Goal: Communication & Community: Answer question/provide support

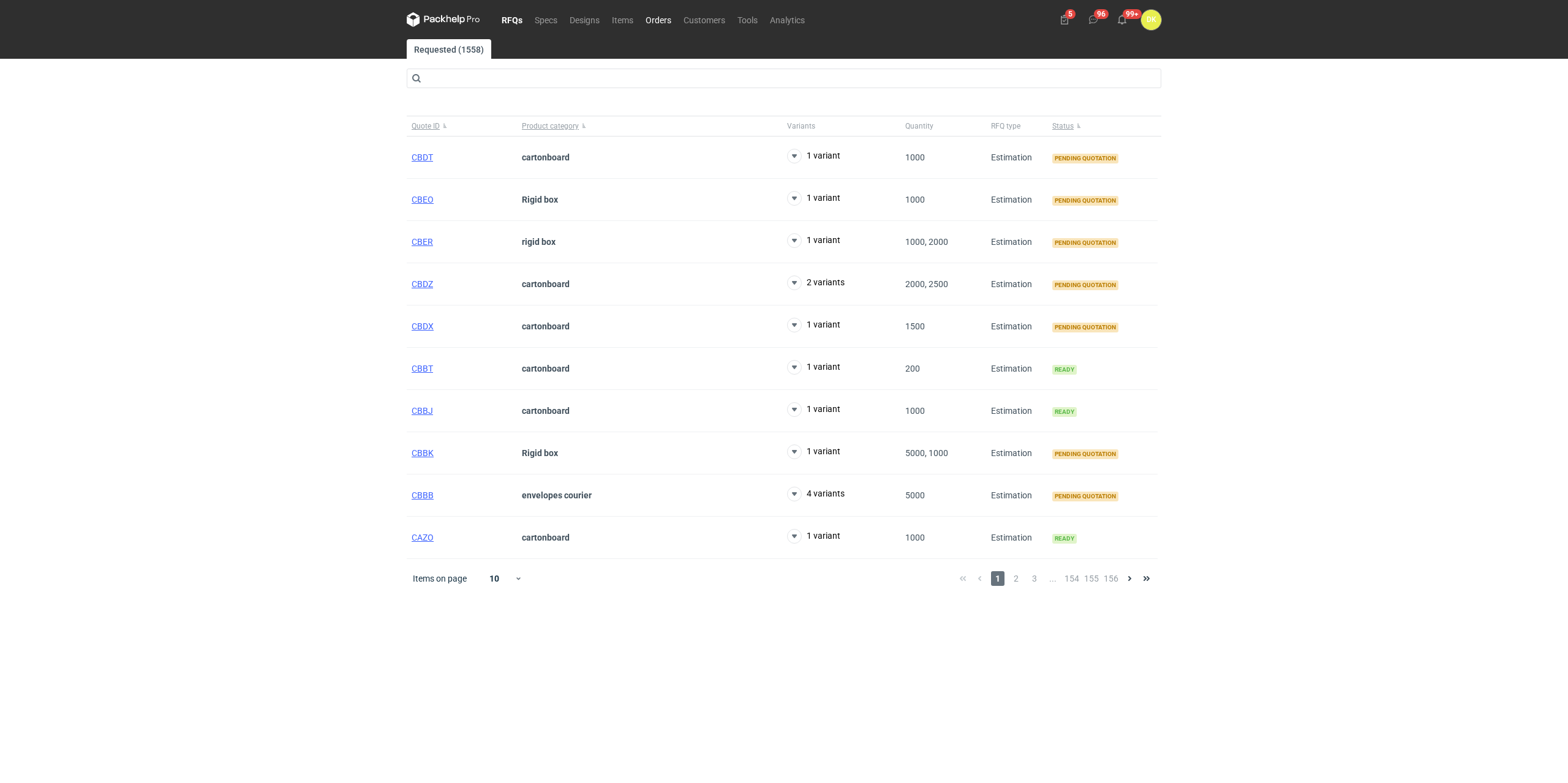
click at [647, 24] on link "Orders" at bounding box center [658, 19] width 38 height 14
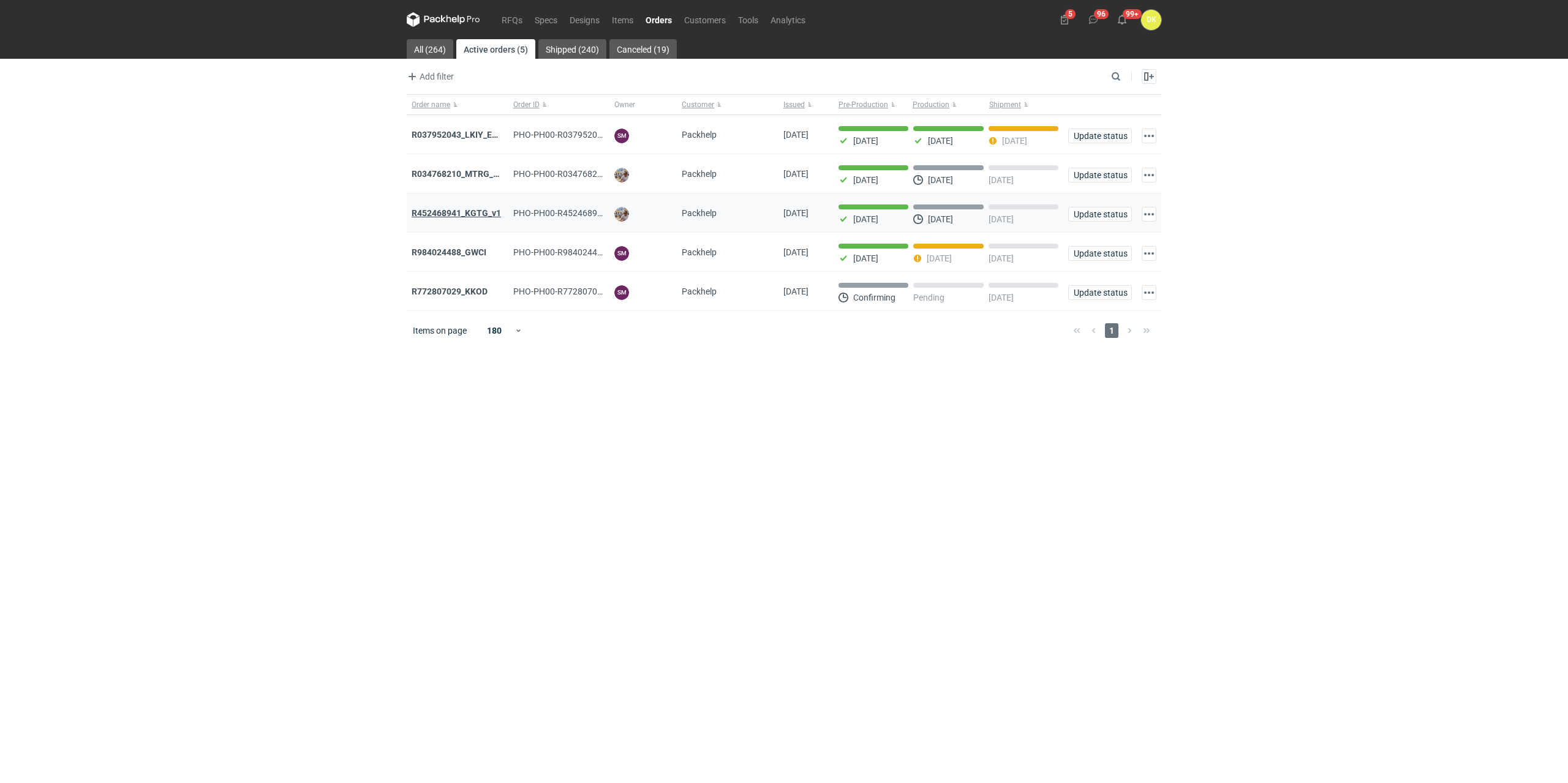
click at [460, 217] on strong "R452468941_KGTG_v1" at bounding box center [456, 213] width 89 height 10
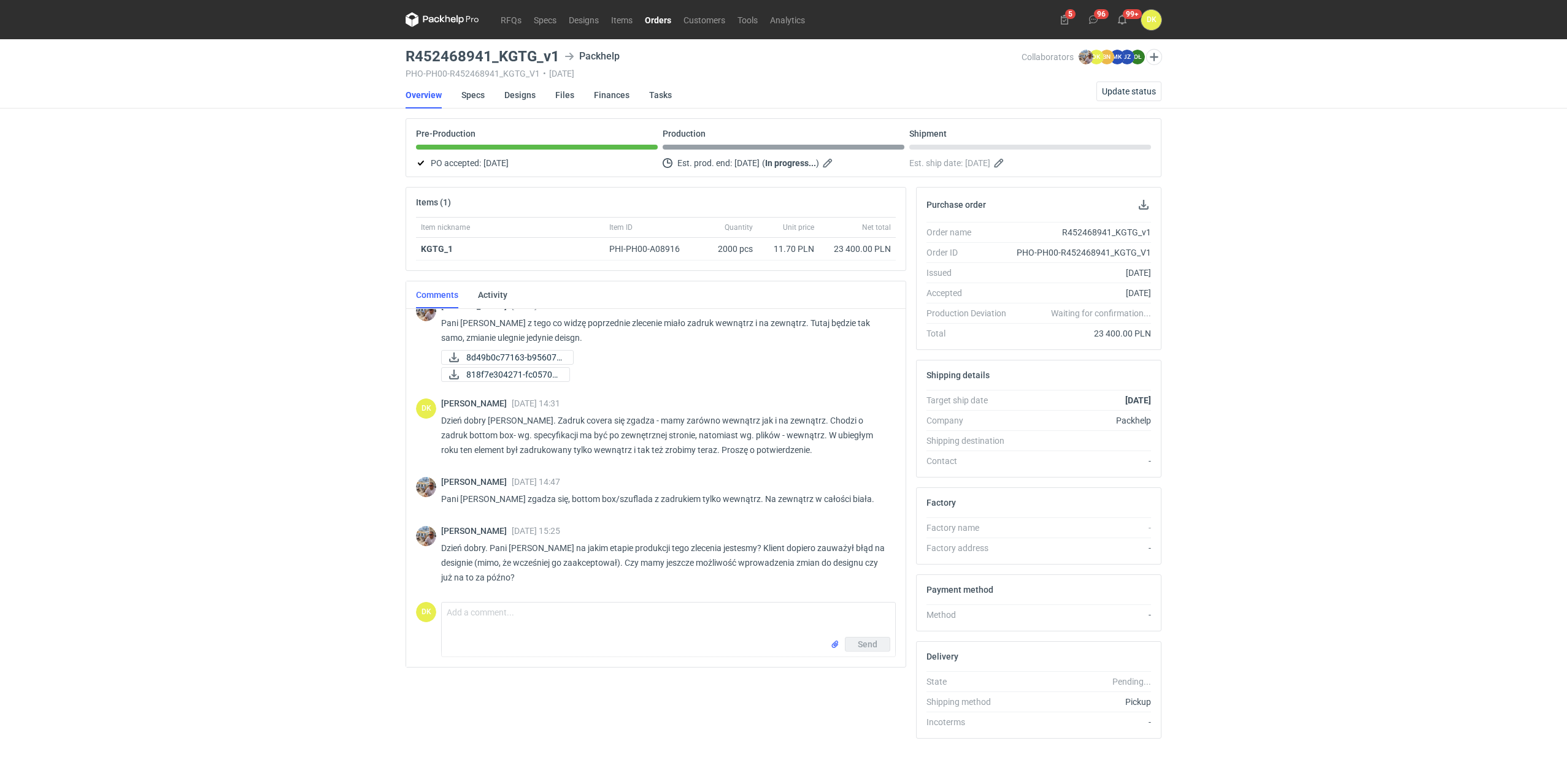
scroll to position [179, 0]
click at [524, 91] on link "Designs" at bounding box center [520, 95] width 31 height 27
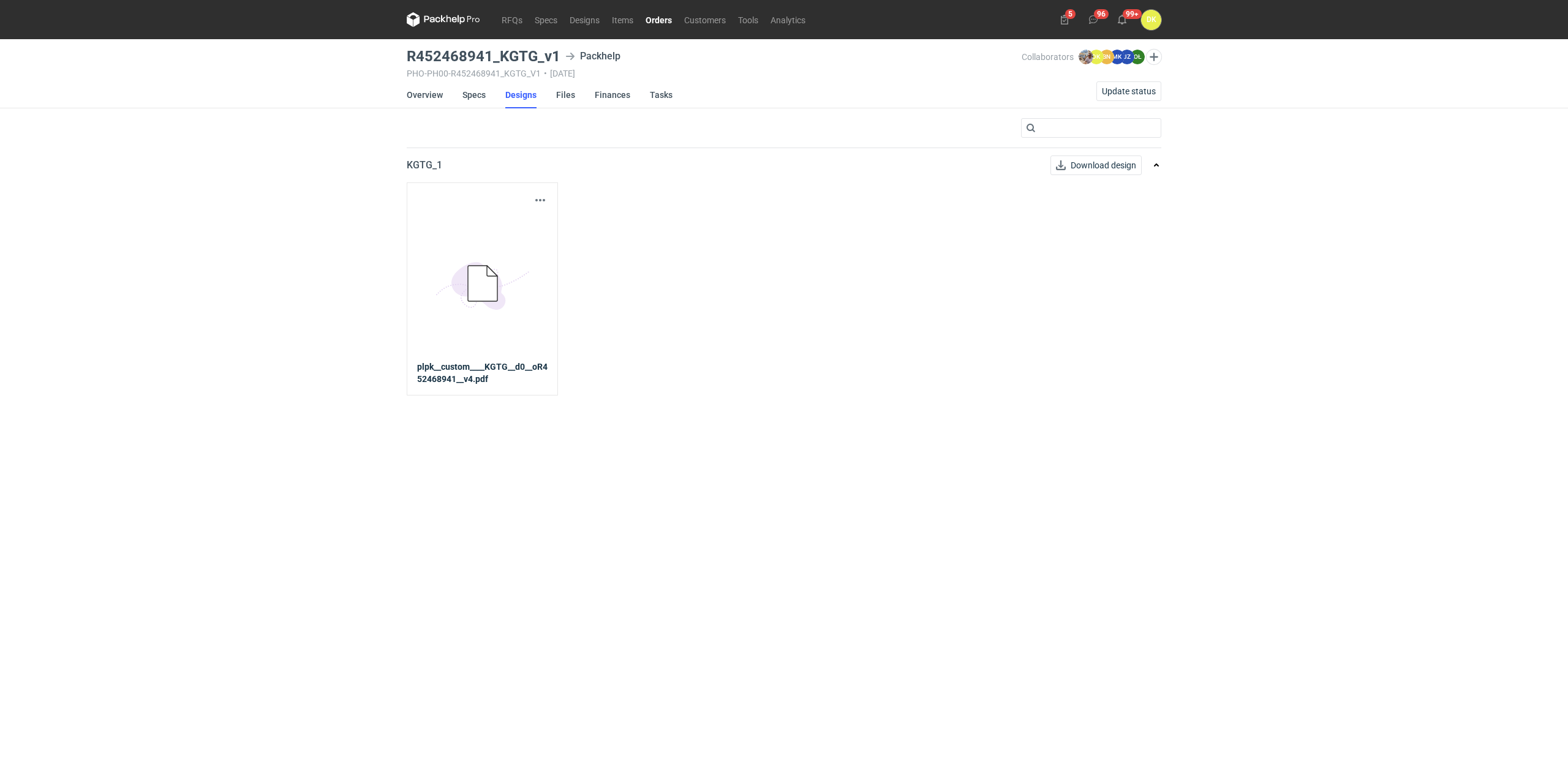
click at [471, 293] on icon at bounding box center [482, 284] width 30 height 36
click at [542, 203] on button "button" at bounding box center [539, 200] width 14 height 14
click at [508, 225] on link "Download design part" at bounding box center [486, 227] width 113 height 20
click at [425, 93] on link "Overview" at bounding box center [425, 95] width 37 height 27
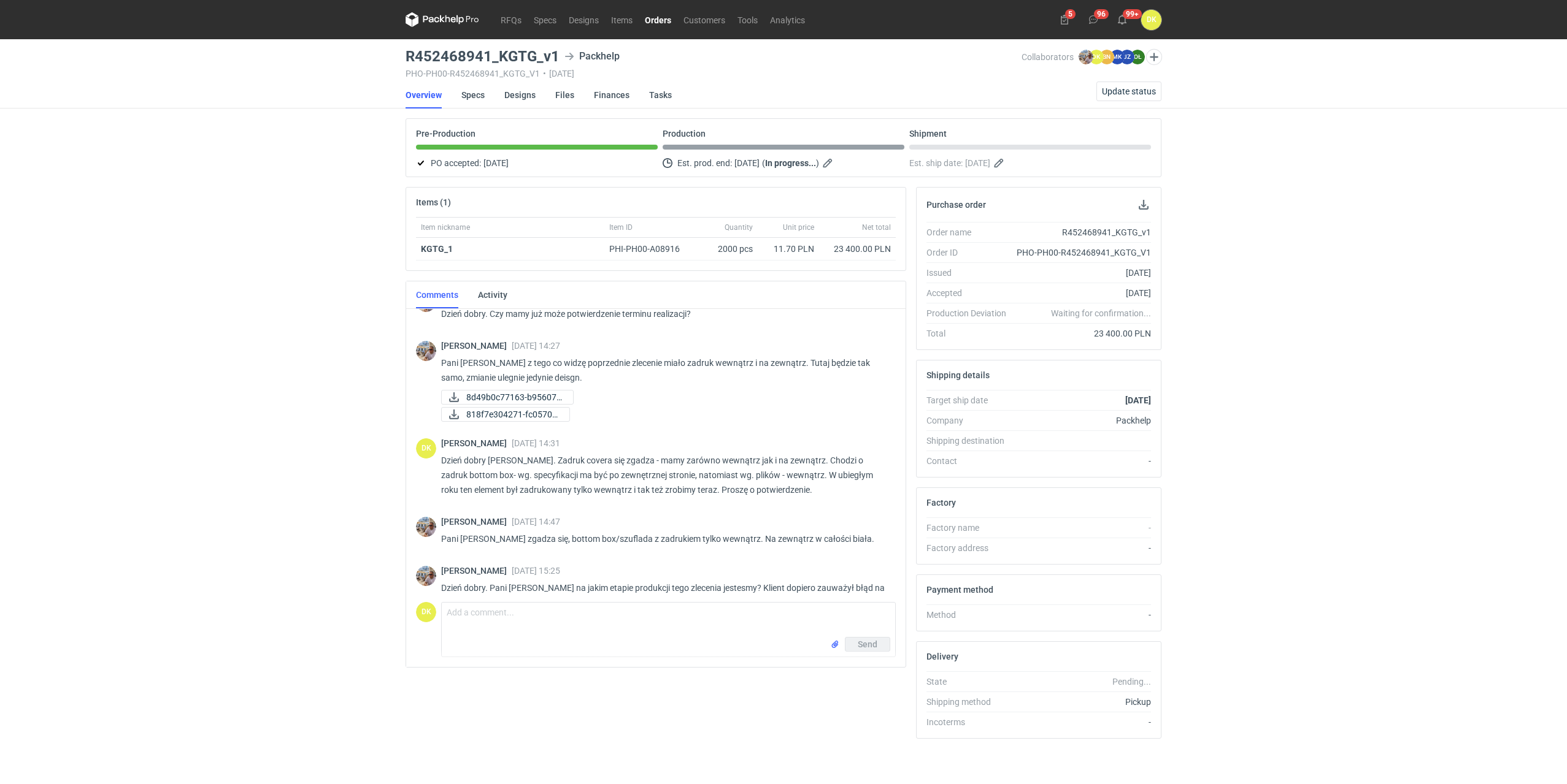
scroll to position [179, 0]
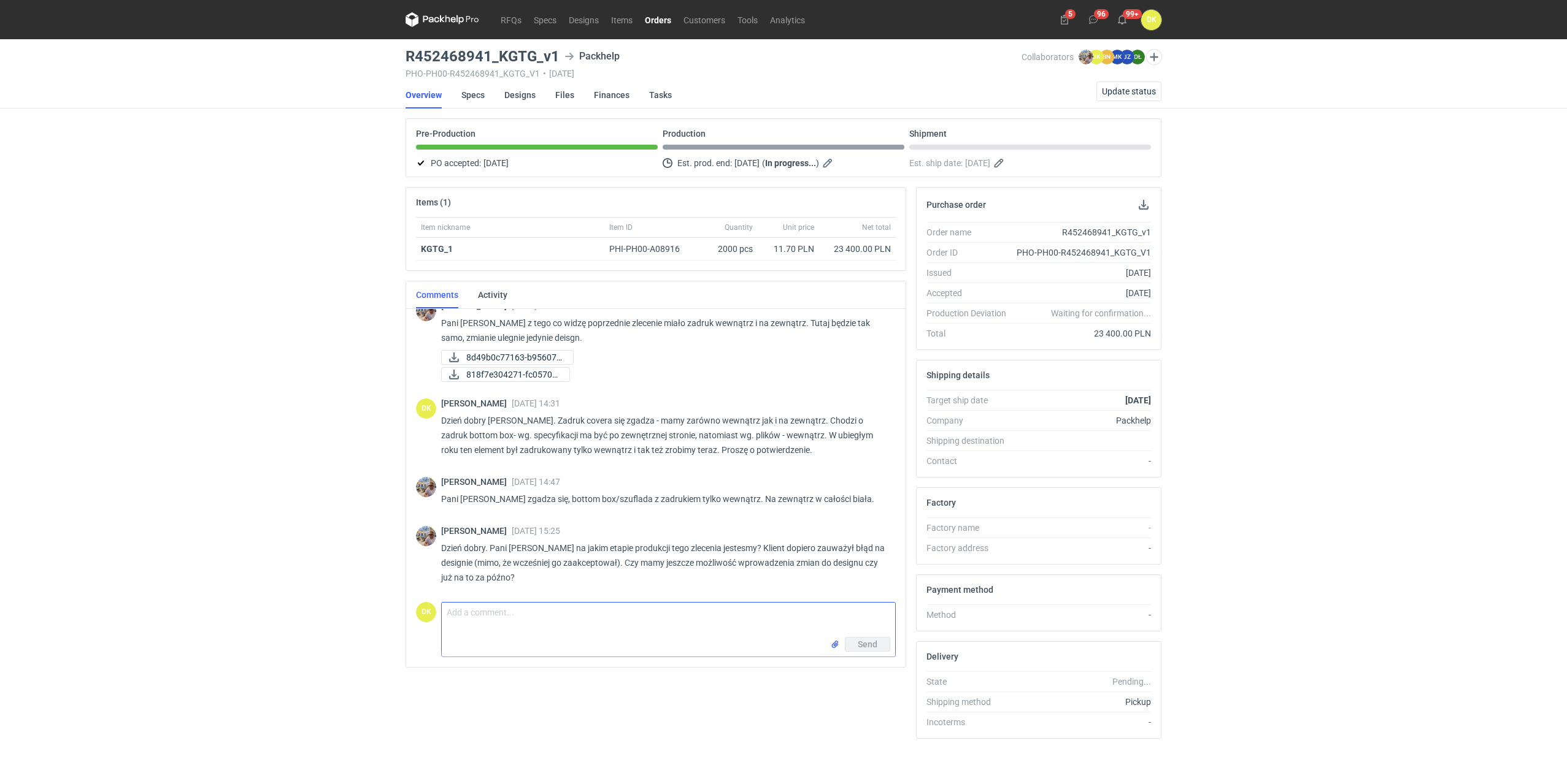
click at [506, 625] on textarea "Comment message" at bounding box center [668, 620] width 453 height 34
drag, startPoint x: 629, startPoint y: 630, endPoint x: 446, endPoint y: 640, distance: 183.3
click at [446, 640] on form "Comment message Dzień dobry [PERSON_NAME], Oklejki zostały wydrukowane już prze…" at bounding box center [668, 629] width 454 height 55
click at [630, 719] on div "Items (1) Item nickname Item ID Quantity Unit price Net total KGTG_1 PHI-PH00-A…" at bounding box center [656, 468] width 510 height 562
click at [564, 626] on textarea "Dzień dobry [PERSON_NAME], Oklejki zostały wydrukowane już przedwczoraj." at bounding box center [668, 620] width 453 height 34
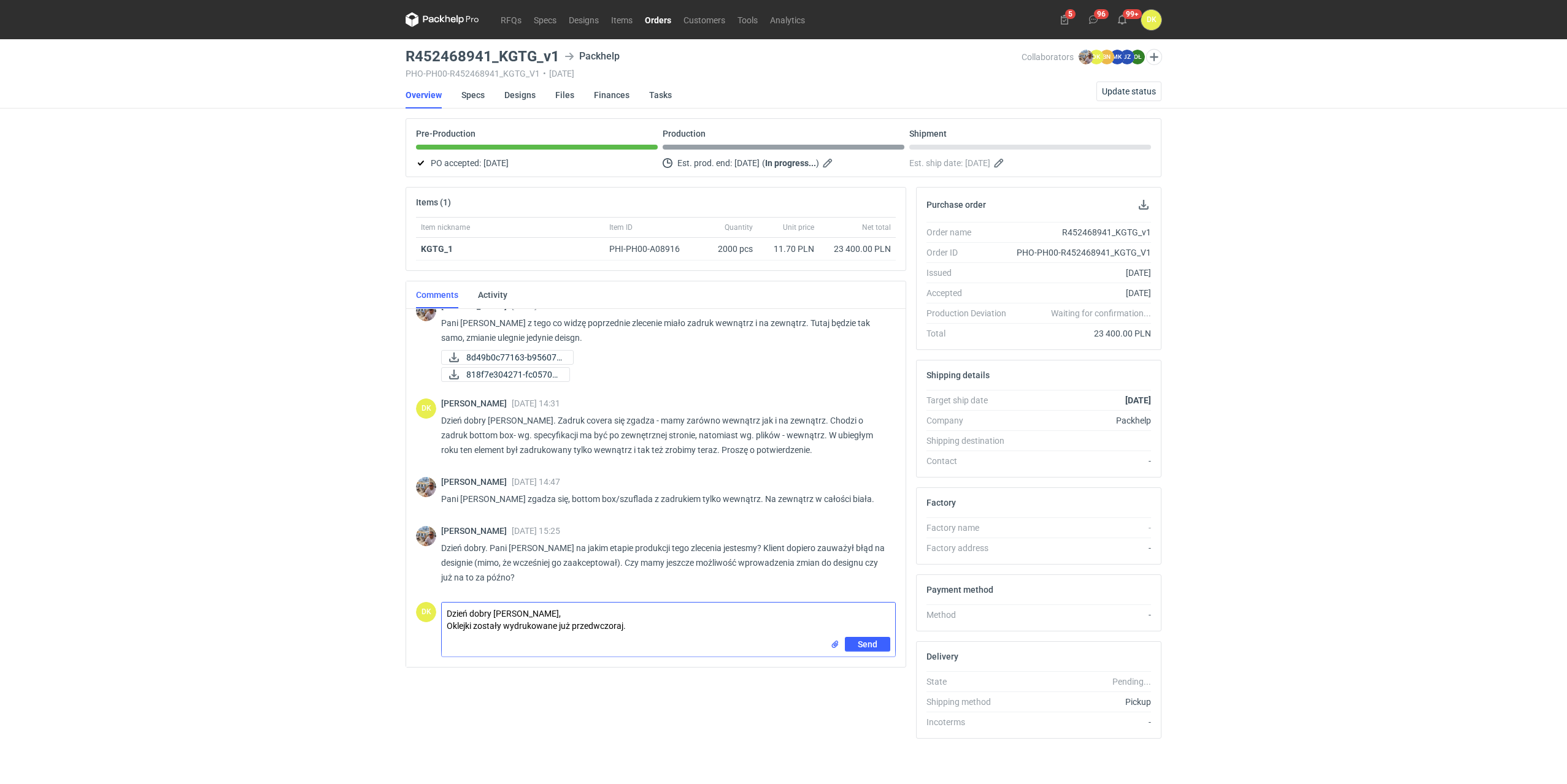
click at [564, 626] on textarea "Dzień dobry [PERSON_NAME], Oklejki zostały wydrukowane już przedwczoraj." at bounding box center [668, 620] width 453 height 34
click at [589, 626] on textarea "Dzień dobry [PERSON_NAME], Oklejki zostały wydrukowane przedwczoraj." at bounding box center [668, 620] width 453 height 34
click at [504, 626] on textarea "Dzień dobry [PERSON_NAME], Oklejki zostały wydrukowane." at bounding box center [668, 620] width 453 height 34
type textarea "Dzień dobry [PERSON_NAME], Oklejki zostały już wydrukowane."
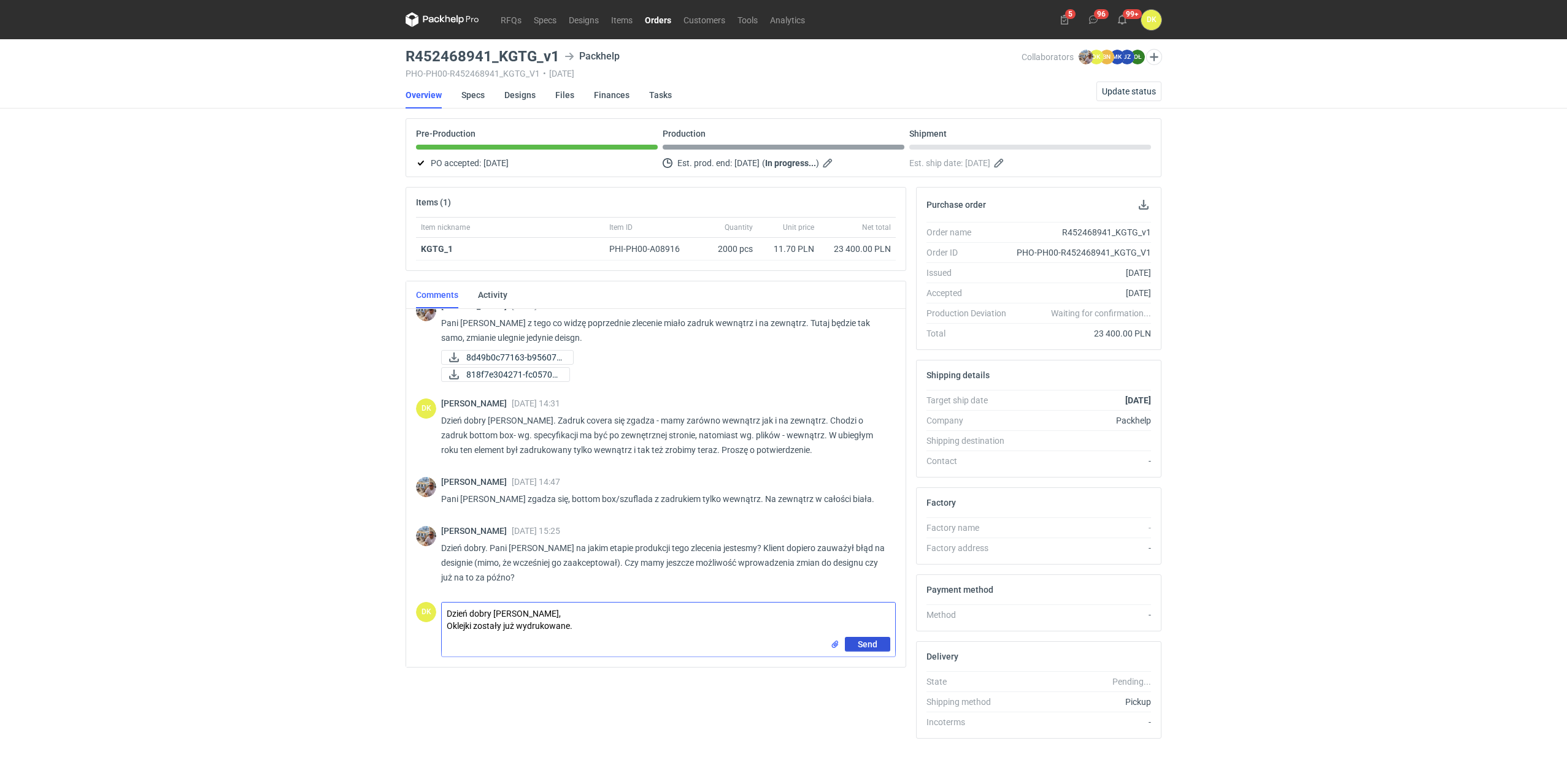
click at [861, 640] on span "Send" at bounding box center [867, 645] width 20 height 9
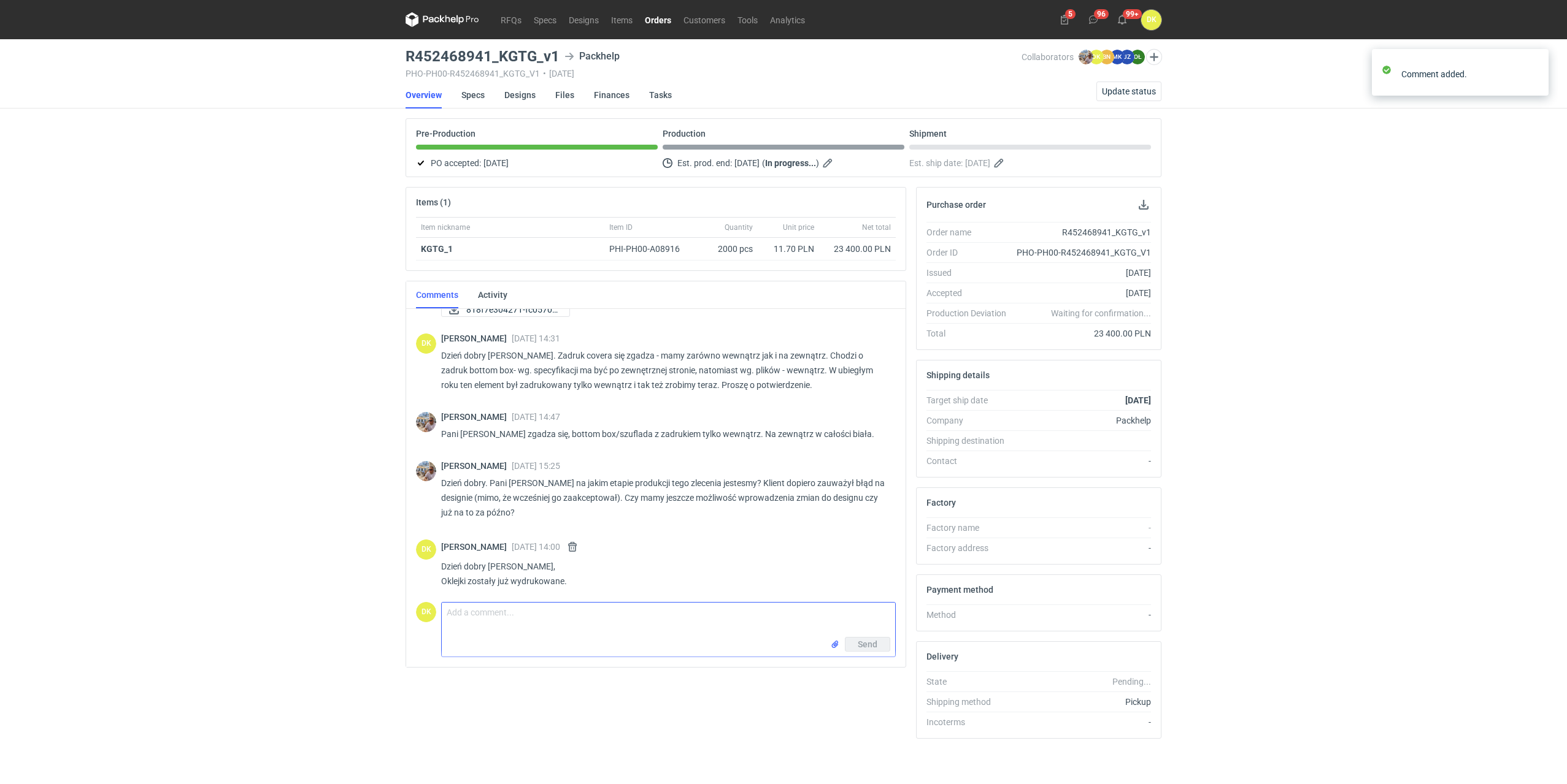
scroll to position [247, 0]
